Goal: Task Accomplishment & Management: Use online tool/utility

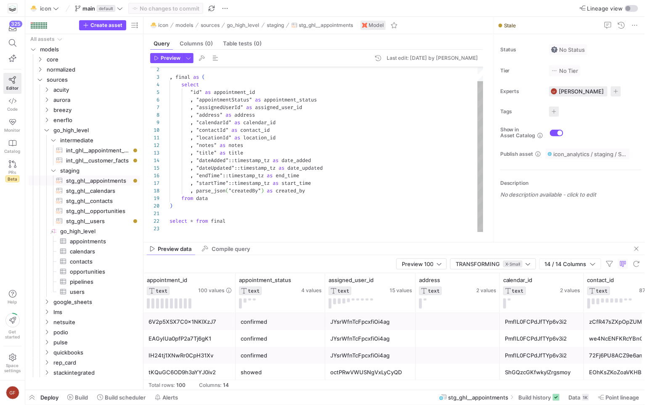
scroll to position [76, 0]
click at [343, 194] on div ", final as ( select "id" as appointment_id , "appointmentStatus" as appointment…" at bounding box center [326, 141] width 314 height 181
click at [168, 58] on span "Preview" at bounding box center [171, 58] width 20 height 6
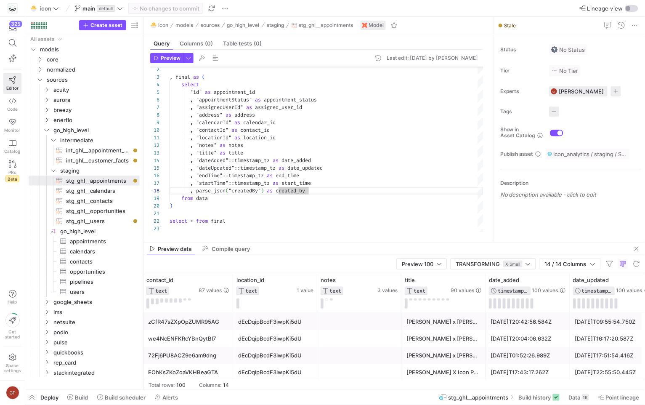
scroll to position [0, 0]
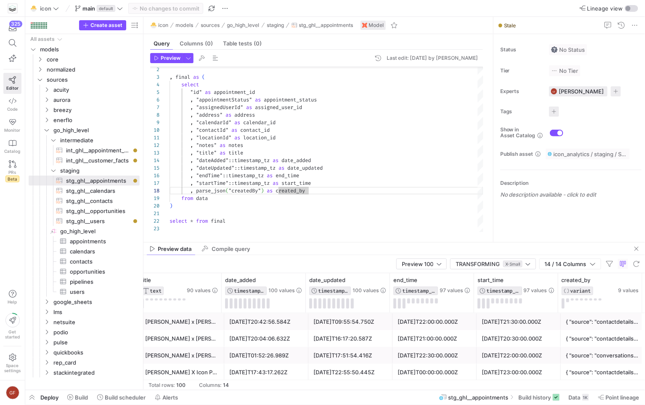
click at [615, 323] on div "{ "source": "contactdetails_page", "userId": "ThSd6S7pYjLidxWhID48" }" at bounding box center [603, 321] width 74 height 16
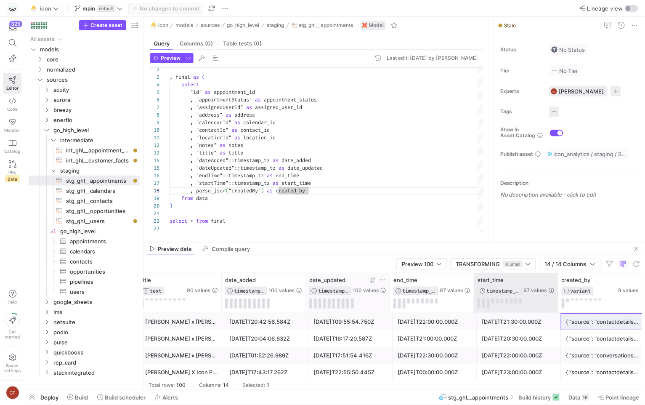
drag, startPoint x: 557, startPoint y: 294, endPoint x: 377, endPoint y: 289, distance: 180.1
click at [377, 289] on div "notes TEXT 3 values title TEXT 90 values date_added TIMESTAMP_TZ 100 values dat…" at bounding box center [40, 293] width 1203 height 40
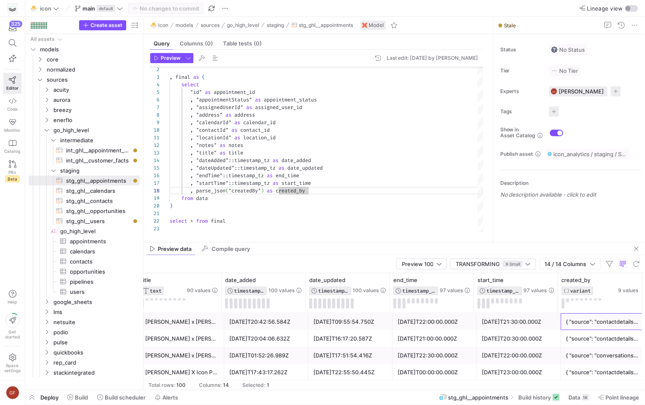
click at [571, 322] on div "{ "source": "contactdetails_page", "userId": "ThSd6S7pYjLidxWhID48" }" at bounding box center [603, 321] width 74 height 16
click at [333, 194] on div ", final as ( select "id" as appointment_id , "appointmentStatus" as appointment…" at bounding box center [326, 141] width 314 height 181
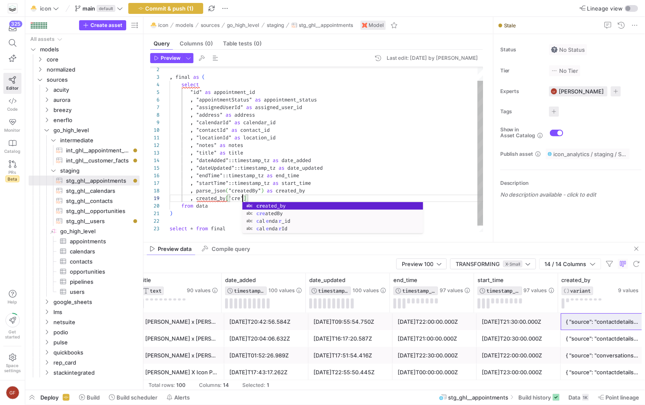
scroll to position [61, 76]
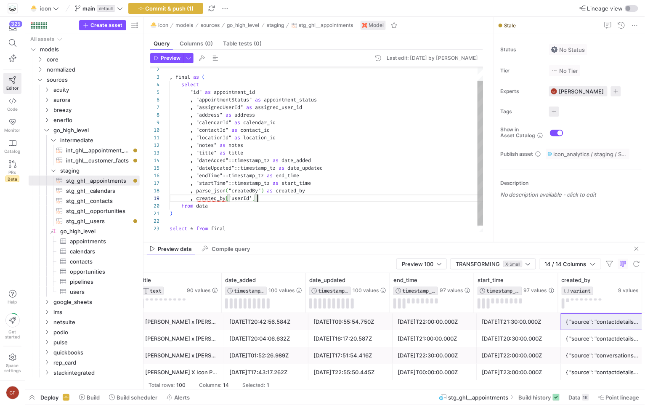
click at [333, 194] on div ", final as ( select "id" as appointment_id , "appointmentStatus" as appointment…" at bounding box center [326, 145] width 314 height 188
click at [286, 200] on div ", final as ( select "id" as appointment_id , "appointmentStatus" as appointment…" at bounding box center [326, 145] width 314 height 188
click at [173, 56] on span "Preview" at bounding box center [171, 58] width 20 height 6
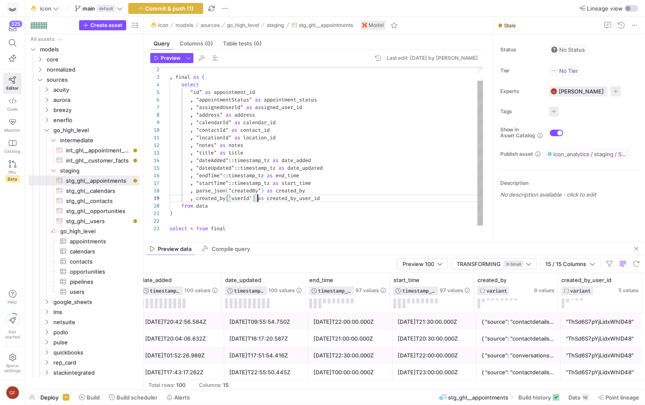
click at [257, 195] on div ", final as ( select "id" as appointment_id , "appointmentStatus" as appointment…" at bounding box center [326, 145] width 314 height 188
type textarea ", "locationId" as location_id , "notes" as notes , "title" as title , "dateAdde…"
click at [177, 7] on span "Commit & push (1)" at bounding box center [170, 8] width 48 height 7
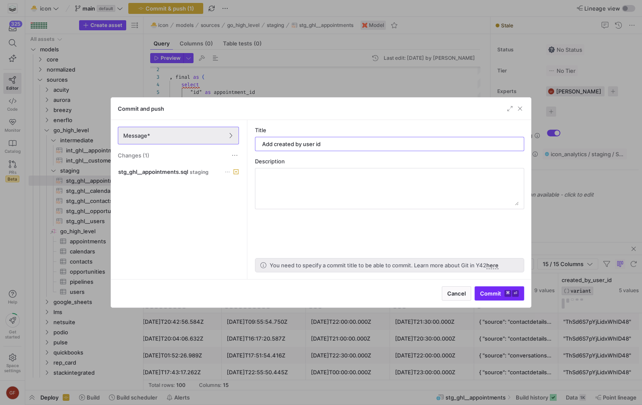
type input "Add created by user id"
click at [495, 297] on span "submit" at bounding box center [499, 292] width 49 height 13
